Goal: Communication & Community: Ask a question

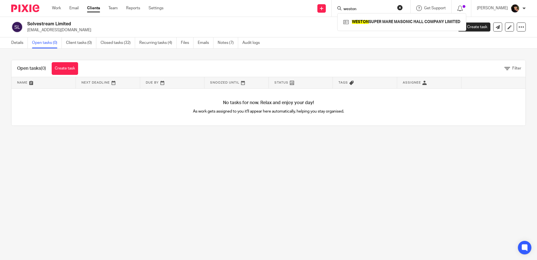
type input "weston"
click at [380, 29] on div "WESTON SUPER MARE MASONIC HALL COMPANY LIMITED" at bounding box center [402, 21] width 129 height 17
click at [380, 22] on link at bounding box center [402, 22] width 120 height 8
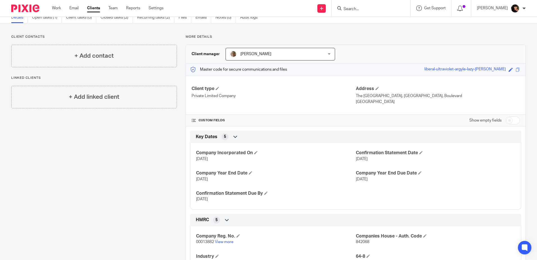
scroll to position [21, 0]
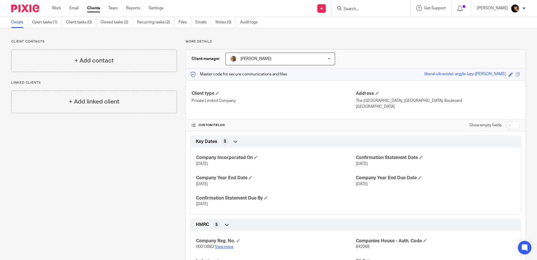
click at [222, 247] on link "View more" at bounding box center [224, 247] width 19 height 4
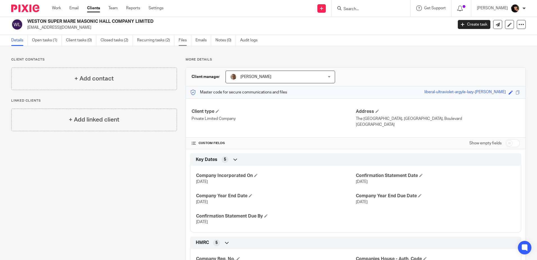
scroll to position [0, 0]
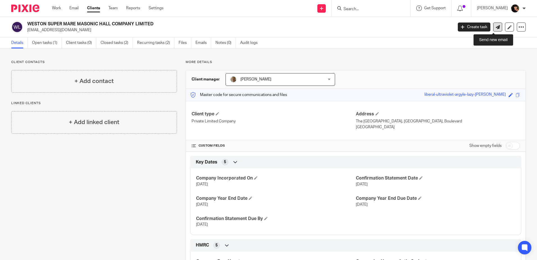
click at [494, 28] on link at bounding box center [498, 26] width 9 height 9
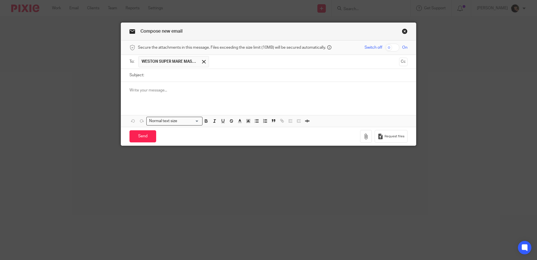
click at [173, 80] on input "Subject:" at bounding box center [277, 75] width 261 height 13
type input "Year-End accounts"
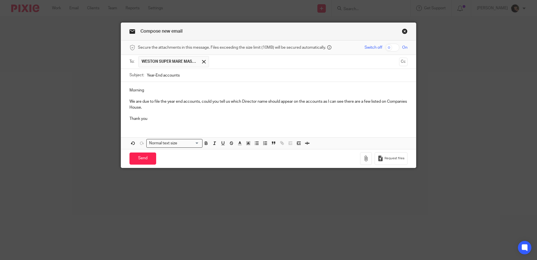
click at [175, 91] on p "Morning" at bounding box center [269, 90] width 278 height 6
click at [189, 105] on p "We are due to file the year end accounts, could you tell us which Director name…" at bounding box center [269, 105] width 278 height 12
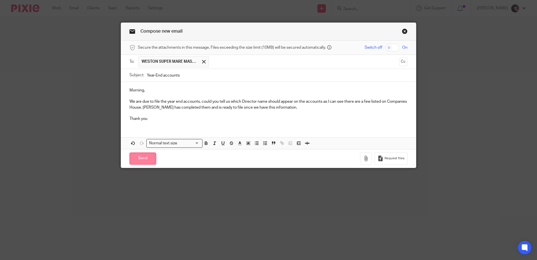
click at [135, 159] on input "Send" at bounding box center [143, 158] width 27 height 12
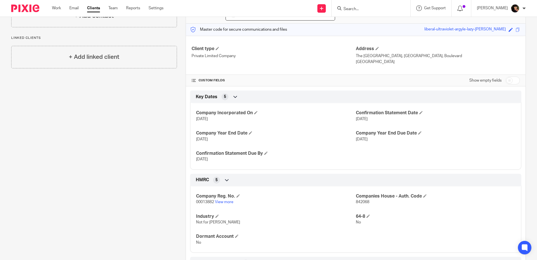
scroll to position [84, 0]
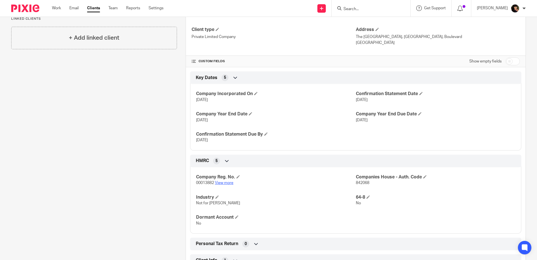
click at [227, 181] on link "View more" at bounding box center [224, 183] width 19 height 4
